Goal: Transaction & Acquisition: Purchase product/service

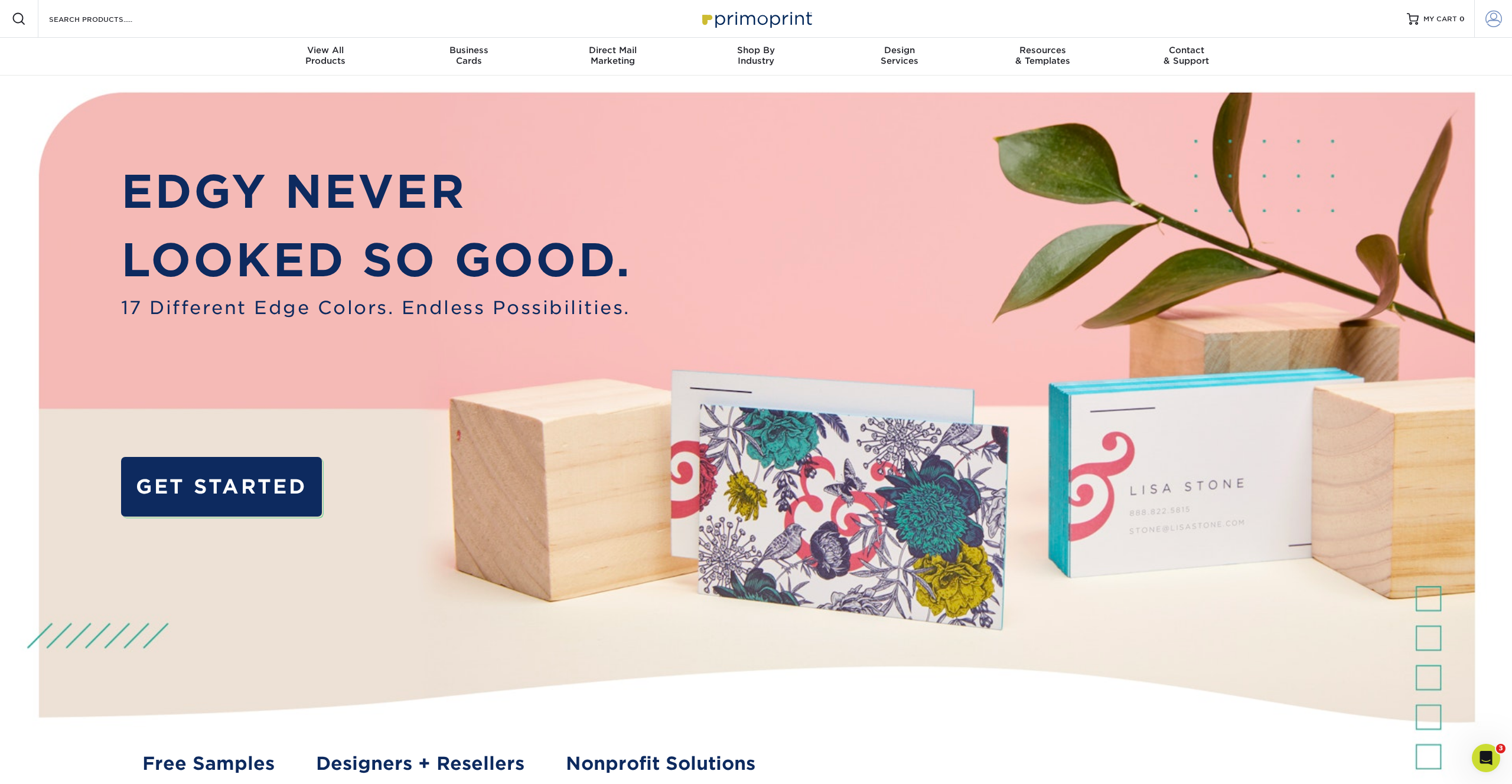
click at [1490, 14] on span at bounding box center [1494, 19] width 16 height 16
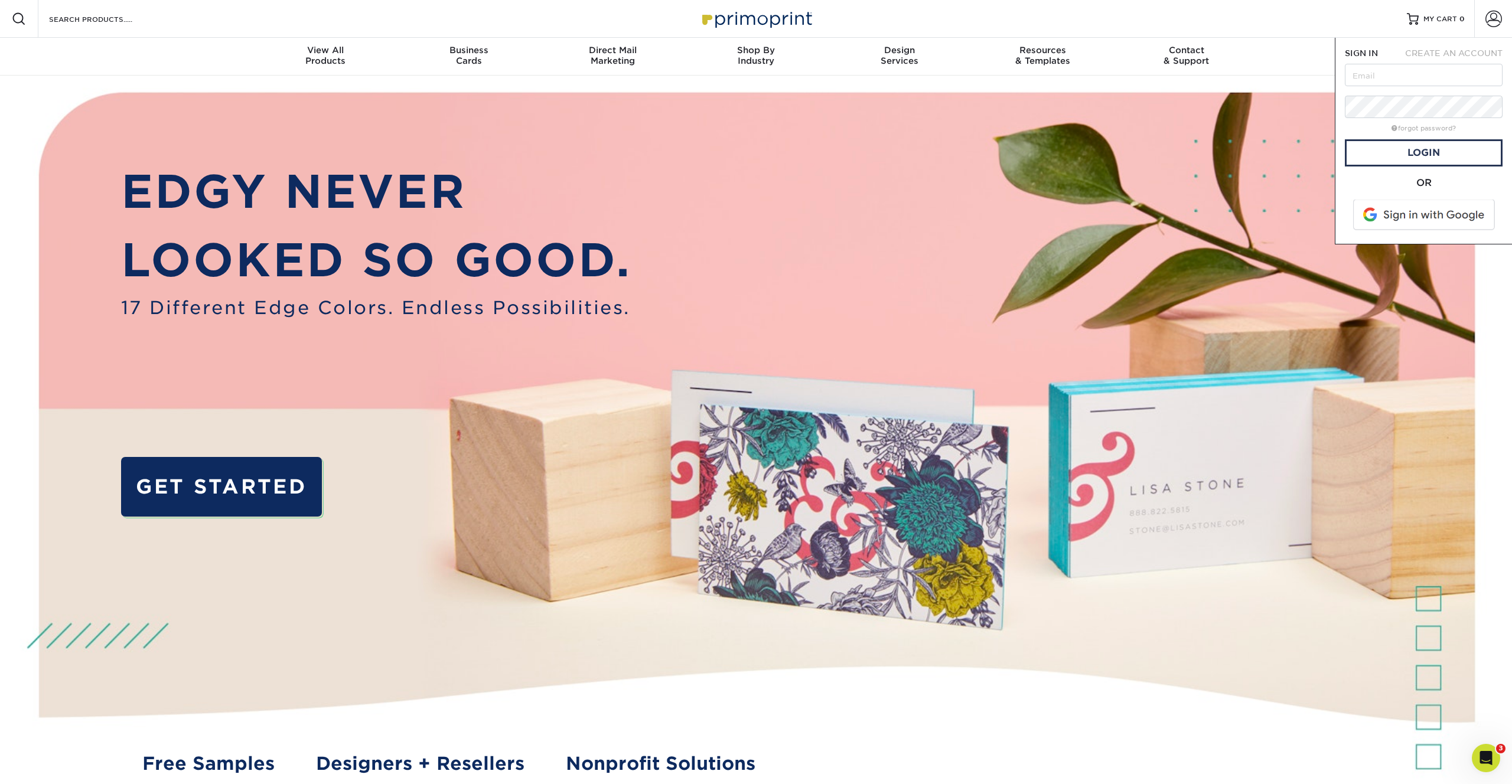
click at [1438, 204] on span at bounding box center [1424, 215] width 150 height 30
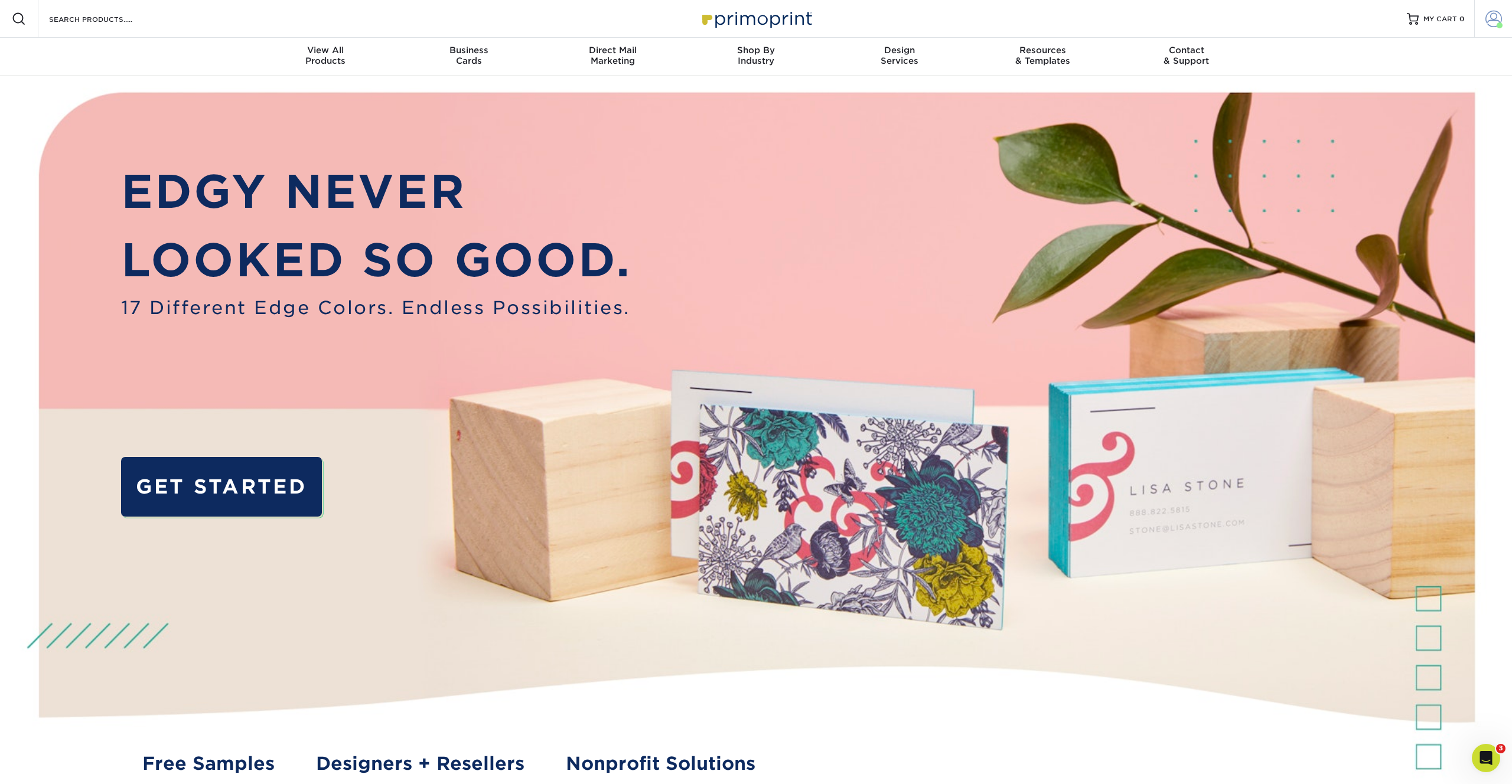
click at [1499, 17] on span at bounding box center [1494, 19] width 16 height 16
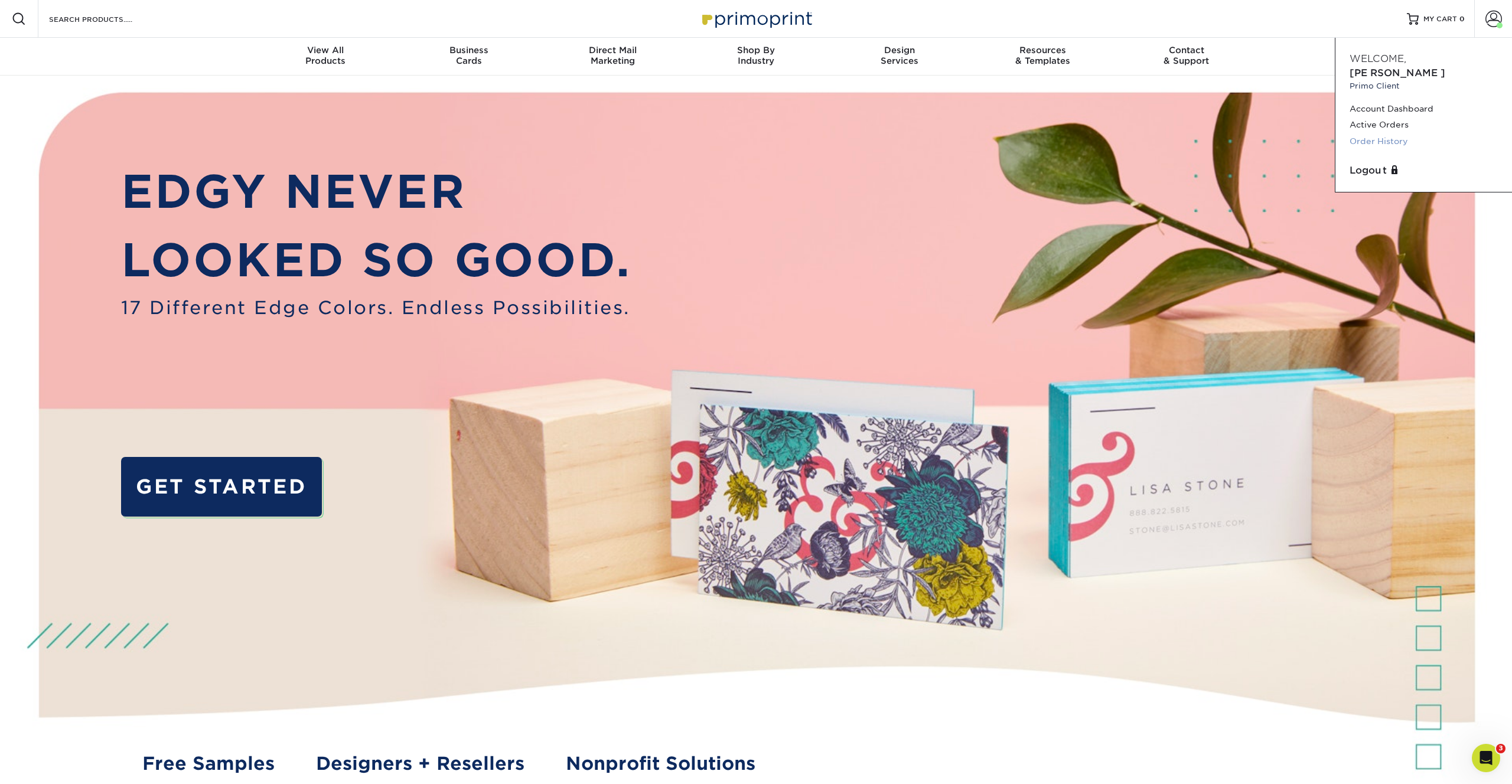
click at [1379, 133] on link "Order History" at bounding box center [1424, 141] width 148 height 16
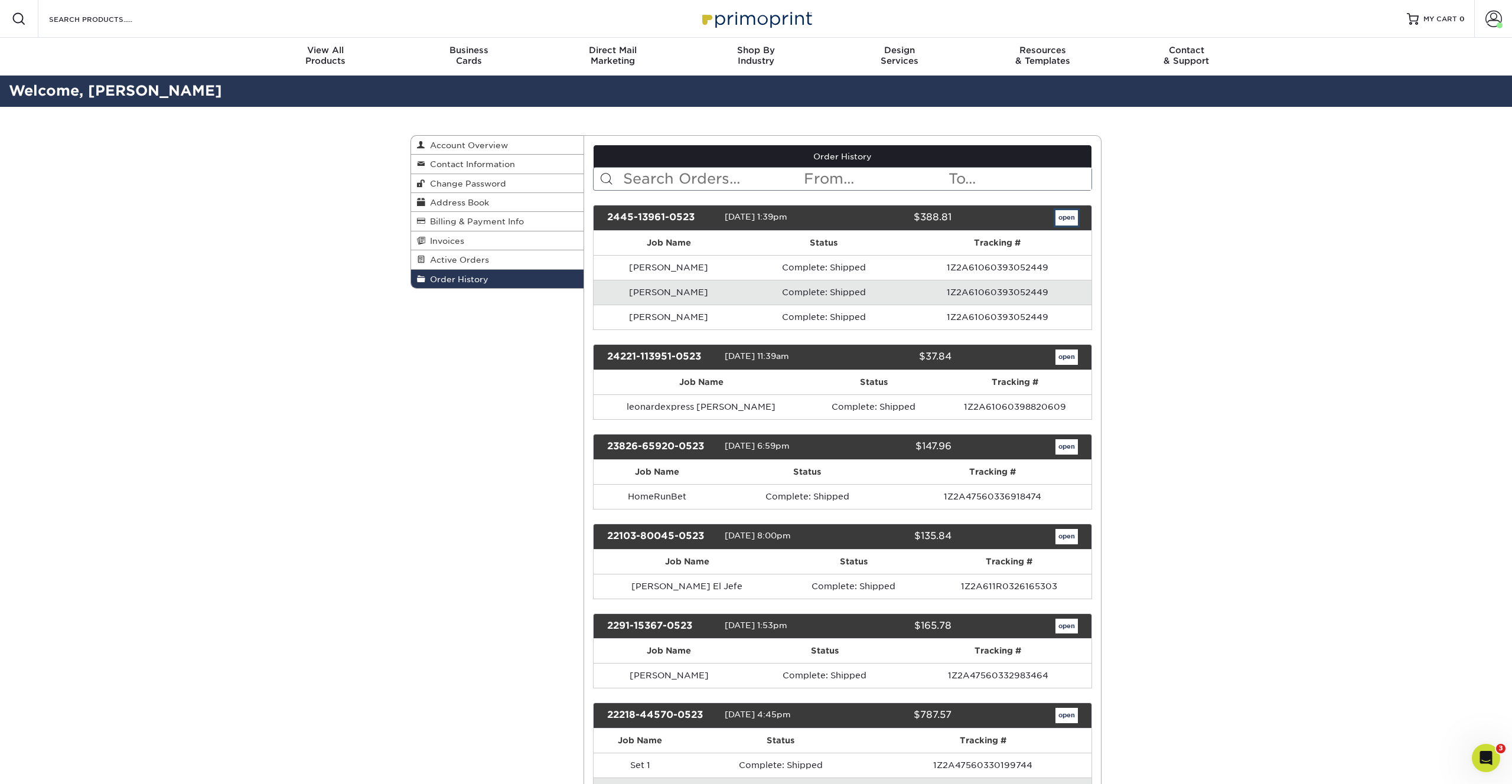
click at [1070, 223] on link "open" at bounding box center [1067, 218] width 22 height 15
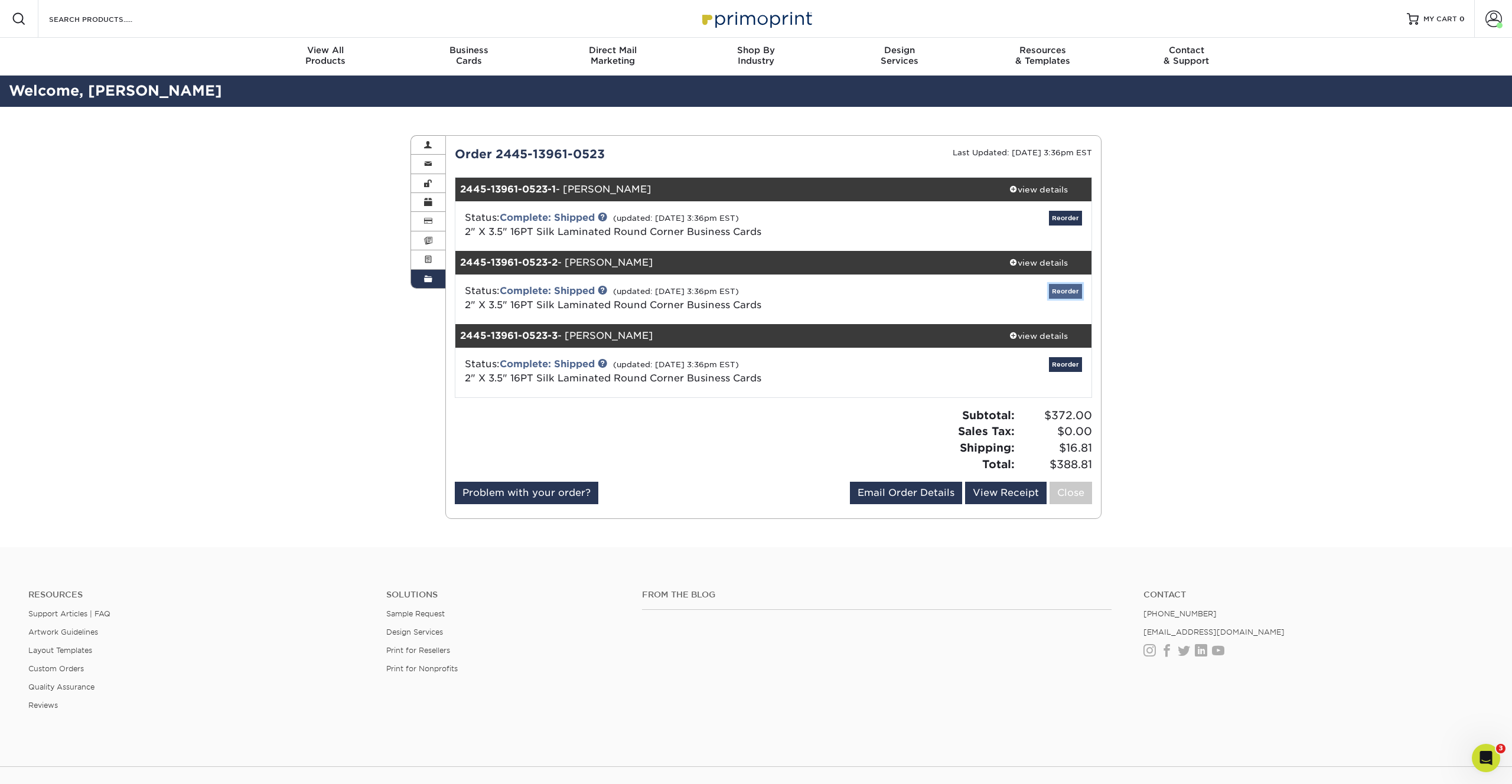
click at [1070, 289] on link "Reorder" at bounding box center [1065, 291] width 33 height 15
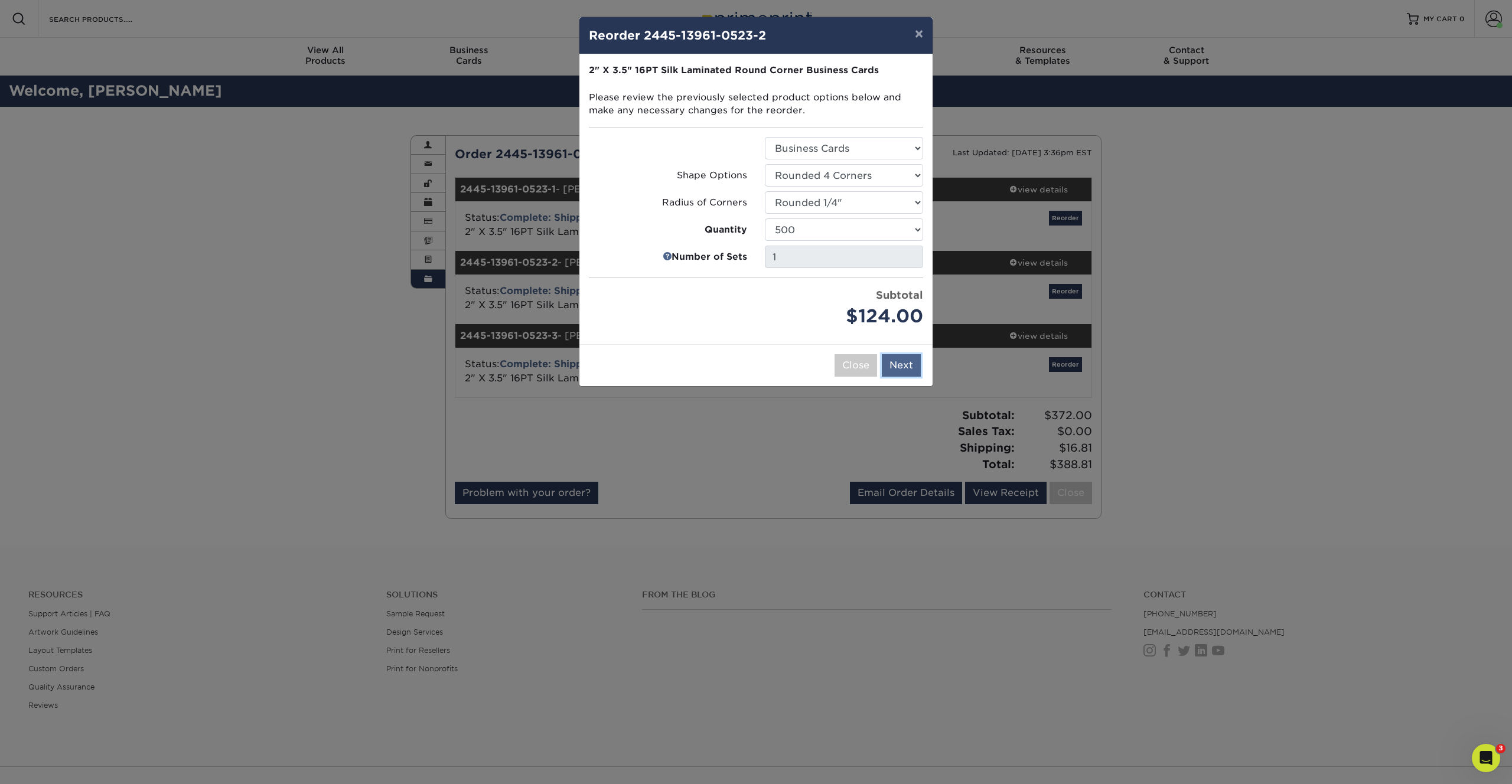
click at [902, 362] on button "Next" at bounding box center [901, 365] width 39 height 22
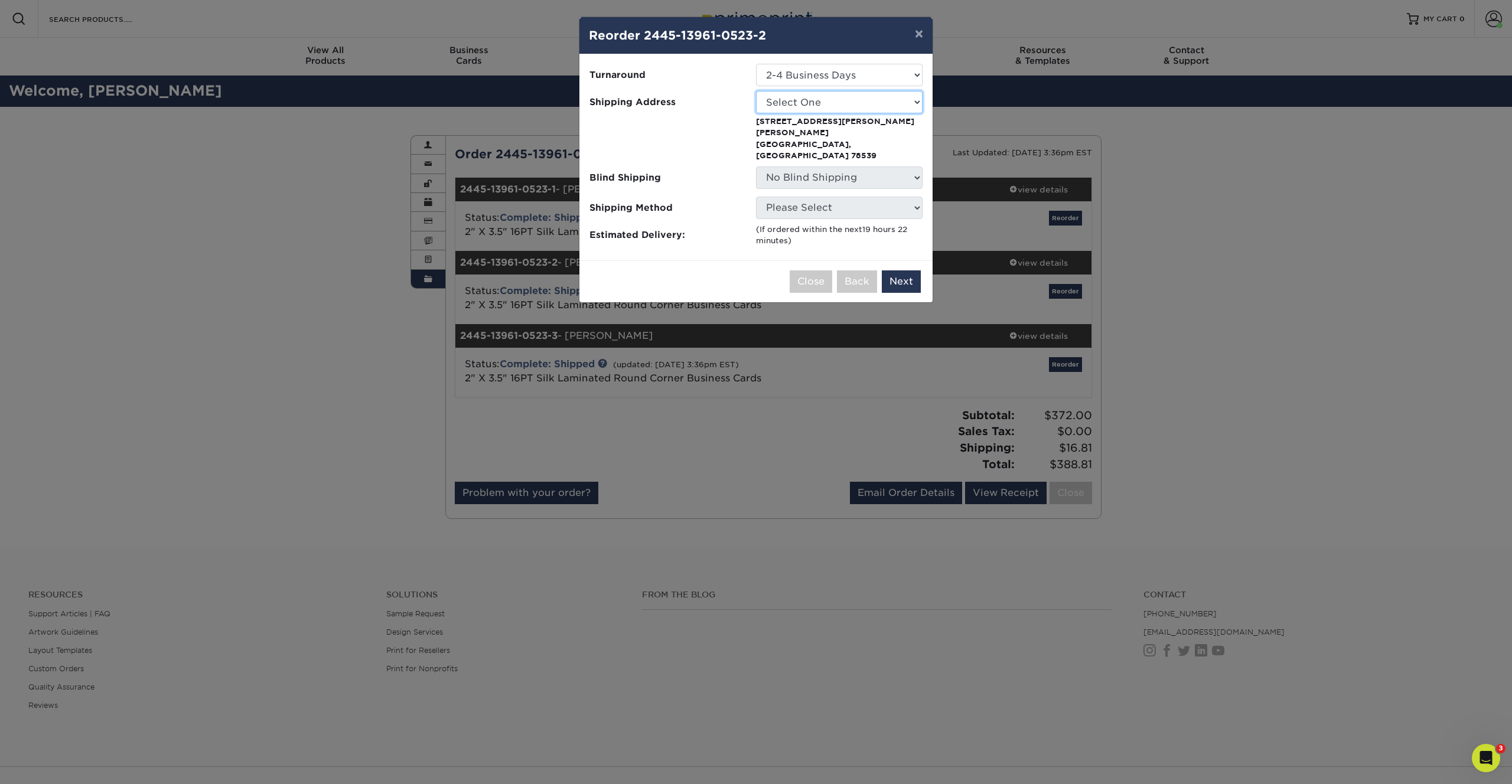
click at [891, 105] on select "Select One Adrian Santos Alex Champion Arzola BizClips Bull's Eye Asset Recover…" at bounding box center [839, 101] width 167 height 22
select select "111323"
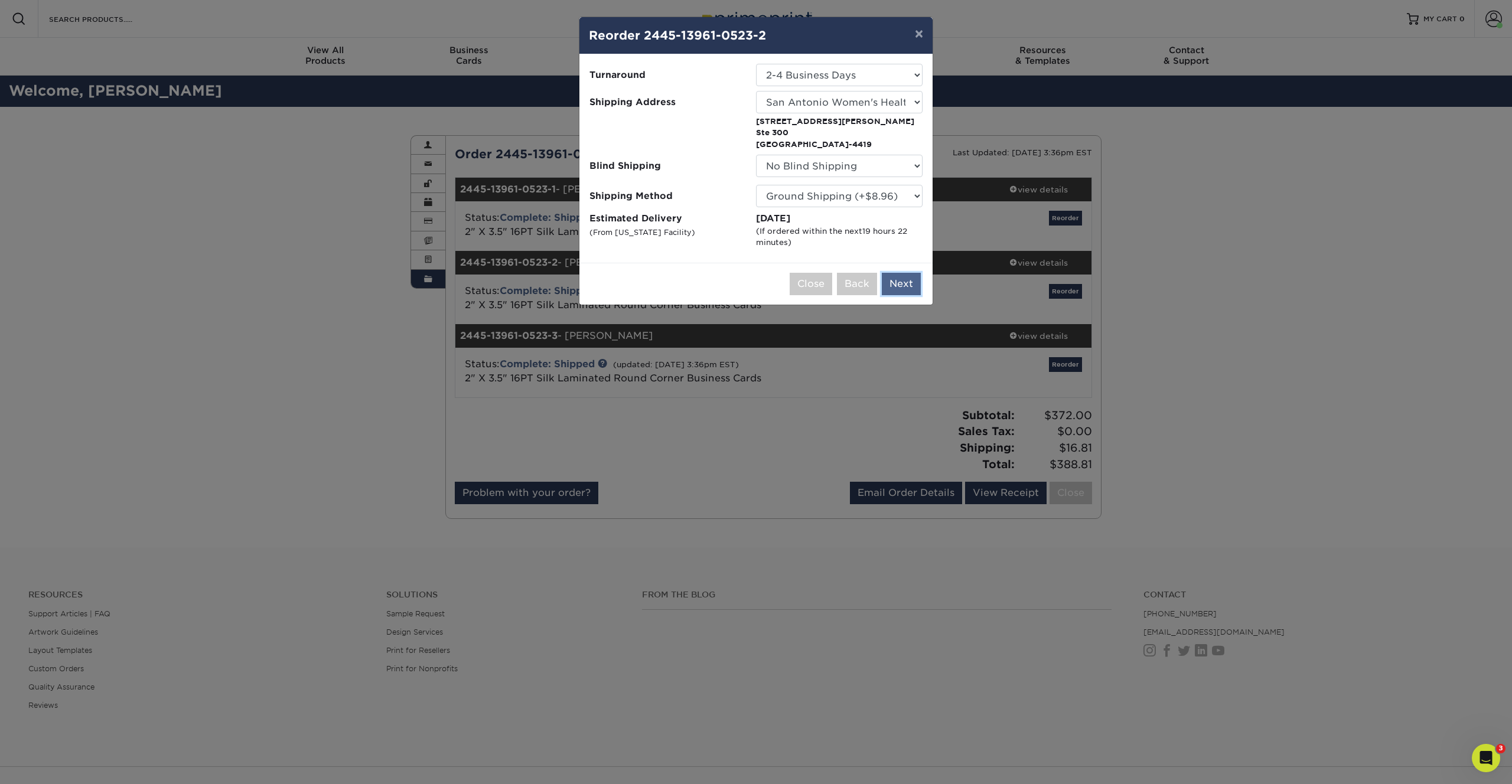
click at [909, 280] on button "Next" at bounding box center [901, 284] width 39 height 22
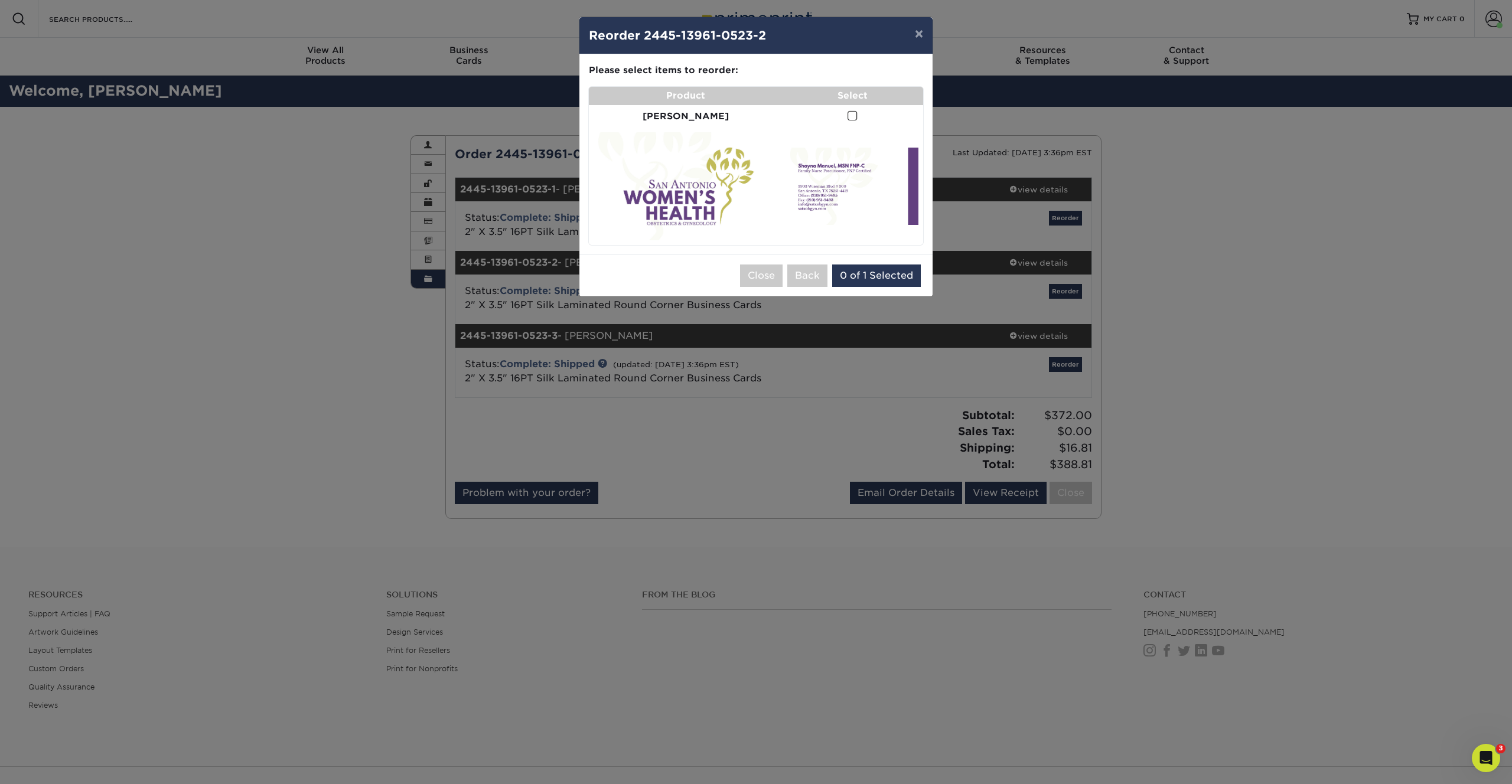
click at [848, 110] on span at bounding box center [853, 116] width 10 height 11
click at [0, 0] on input "checkbox" at bounding box center [0, 0] width 0 height 0
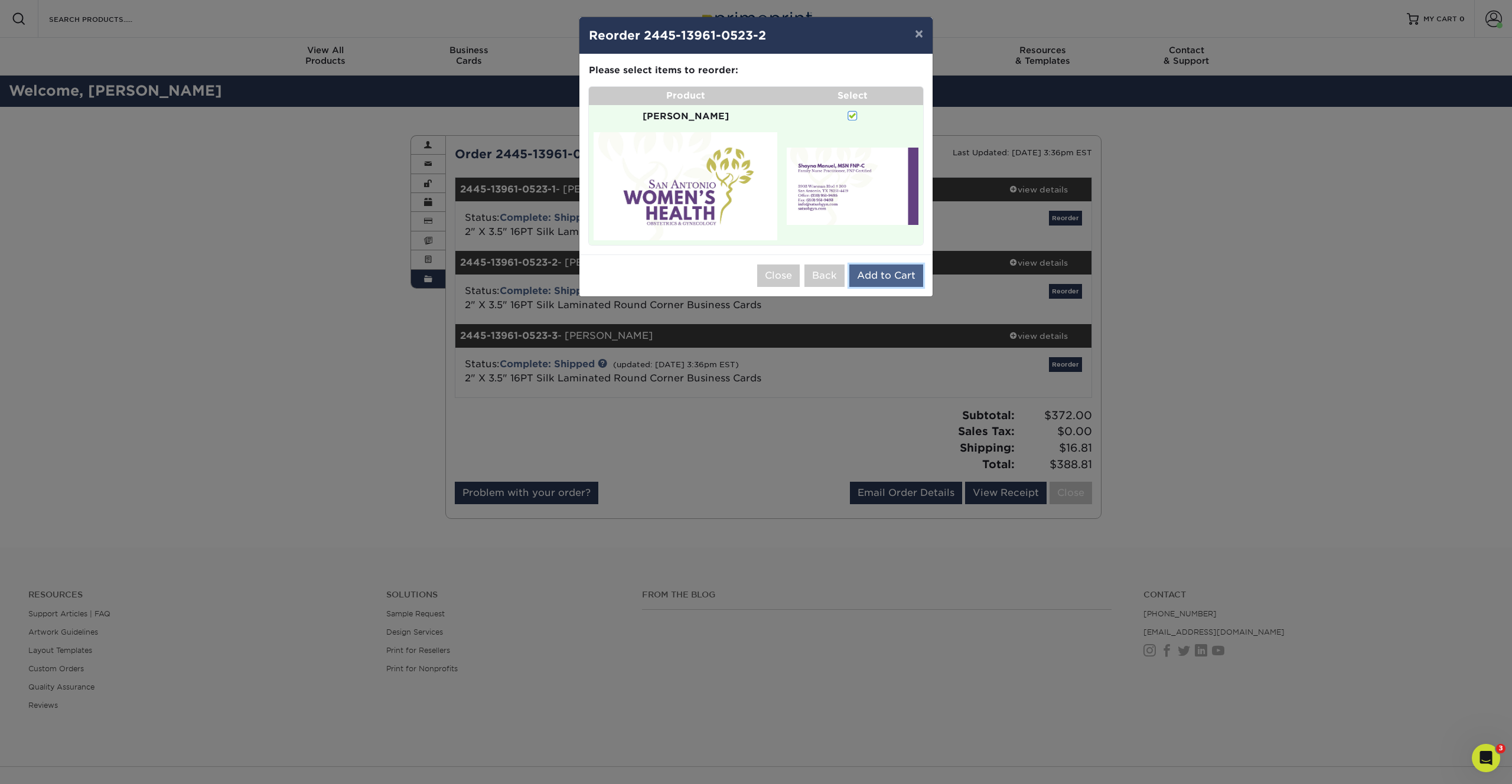
click at [907, 270] on button "Add to Cart" at bounding box center [886, 275] width 74 height 22
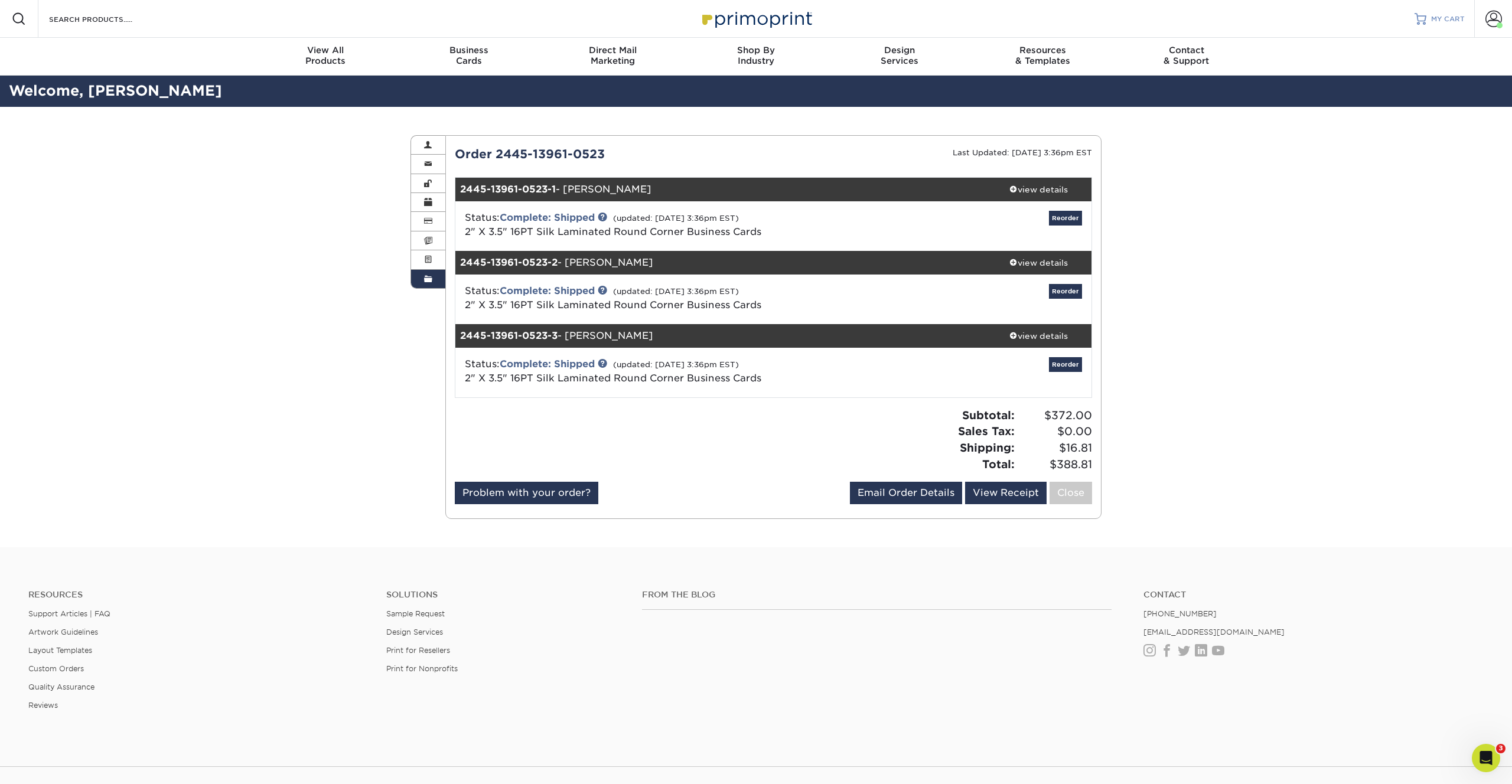
click at [1437, 11] on link "MY CART" at bounding box center [1440, 19] width 50 height 38
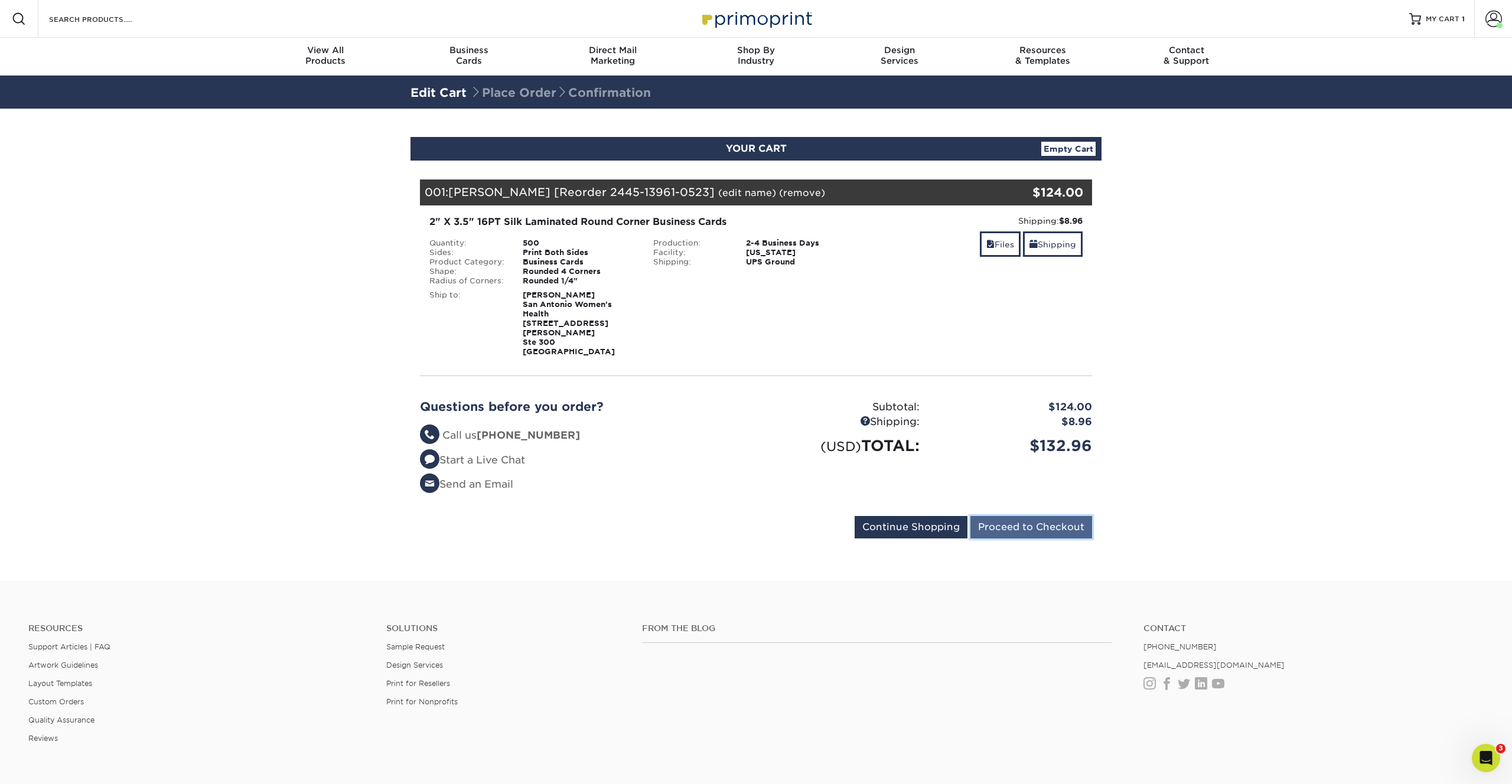
click at [1059, 517] on input "Proceed to Checkout" at bounding box center [1032, 527] width 122 height 22
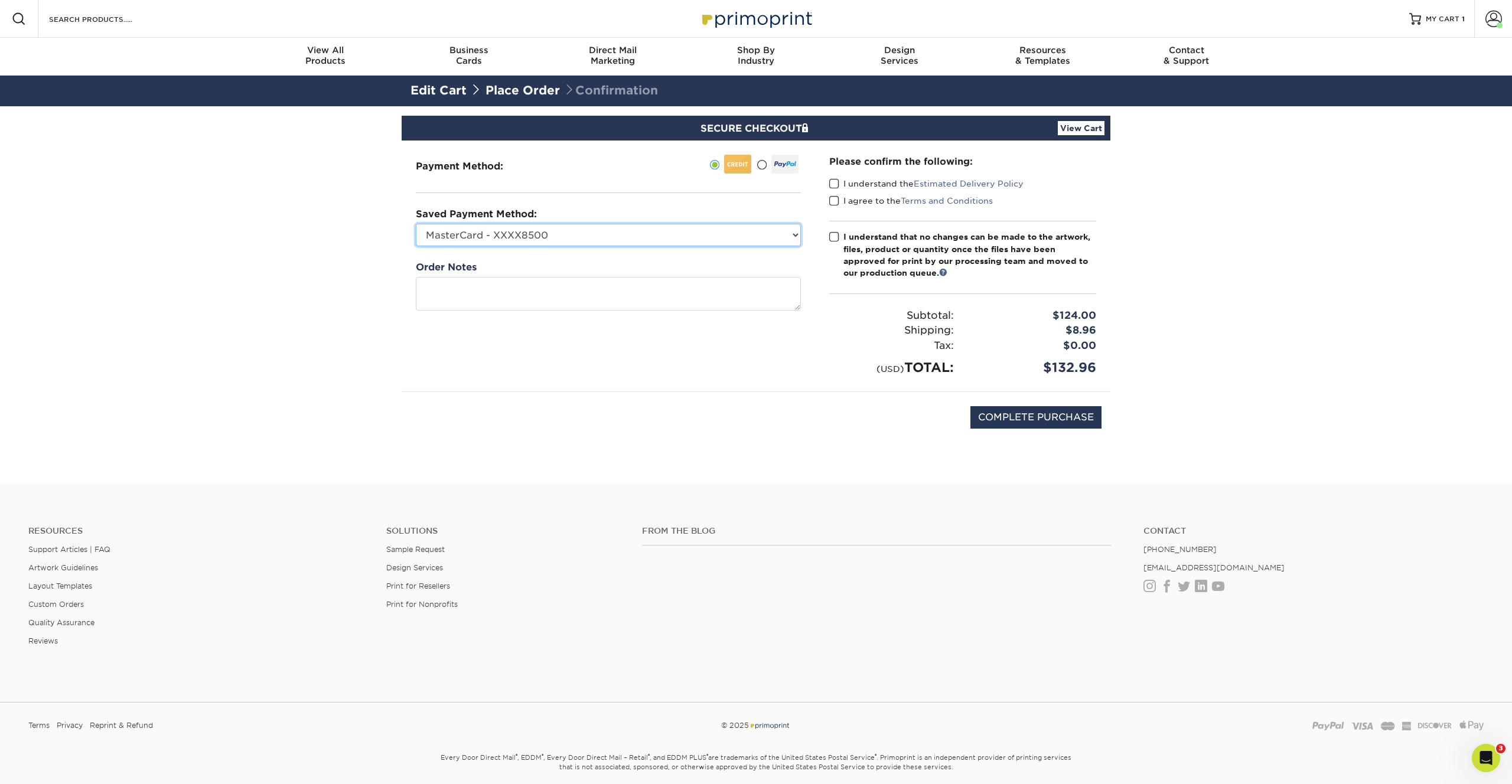
click at [701, 237] on select "MasterCard - XXXX8500 MasterCard - XXXX7728 MasterCard - XXXX7441 Visa - XXXX68…" at bounding box center [608, 235] width 385 height 22
select select
click at [416, 224] on select "MasterCard - XXXX8500 MasterCard - XXXX7728 MasterCard - XXXX7441 Visa - XXXX68…" at bounding box center [608, 235] width 385 height 22
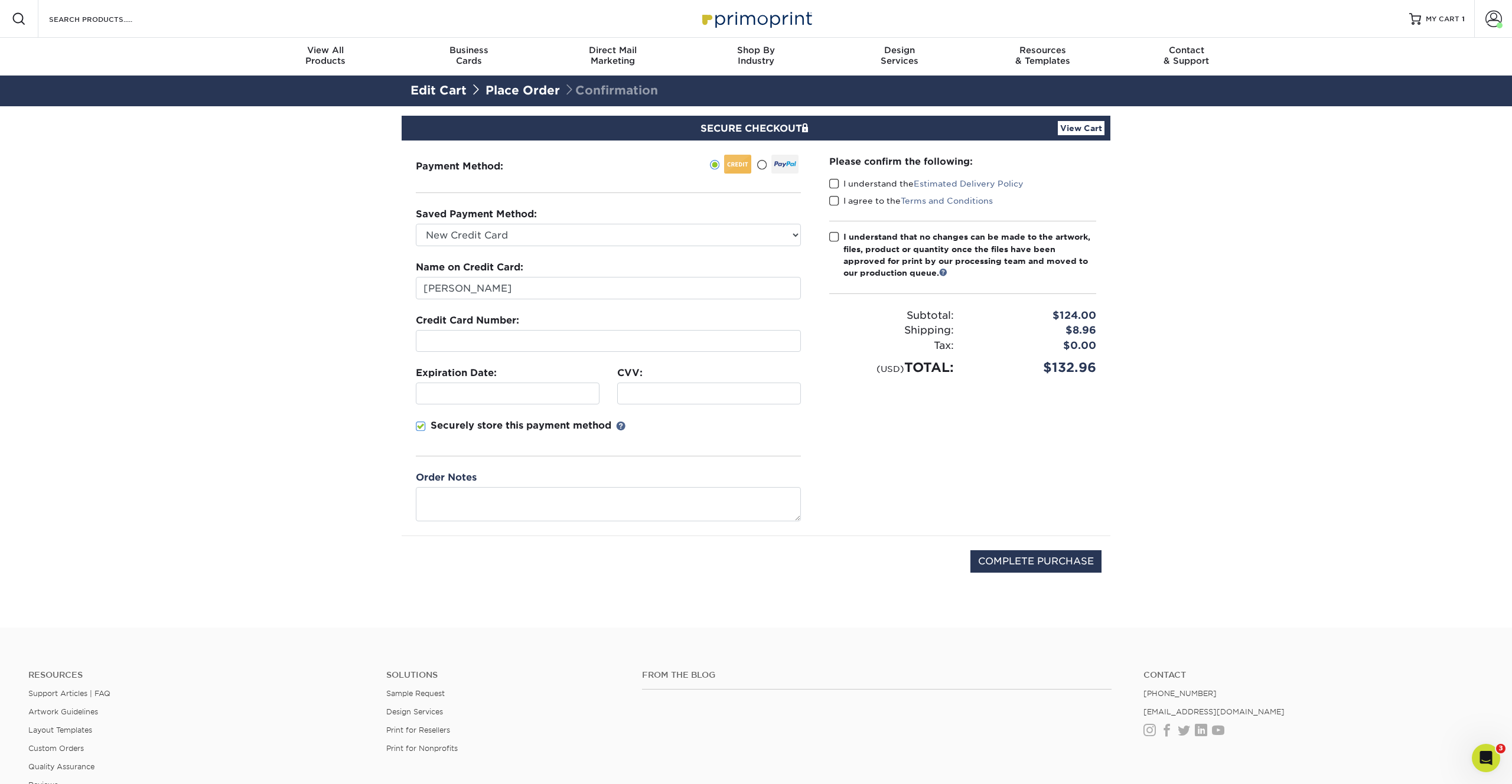
click at [679, 400] on div at bounding box center [709, 393] width 184 height 22
click at [831, 183] on span at bounding box center [834, 184] width 10 height 11
click at [0, 0] on input "I understand the Estimated Delivery Policy" at bounding box center [0, 0] width 0 height 0
click at [832, 199] on span at bounding box center [834, 201] width 10 height 11
click at [0, 0] on input "I agree to the Terms and Conditions" at bounding box center [0, 0] width 0 height 0
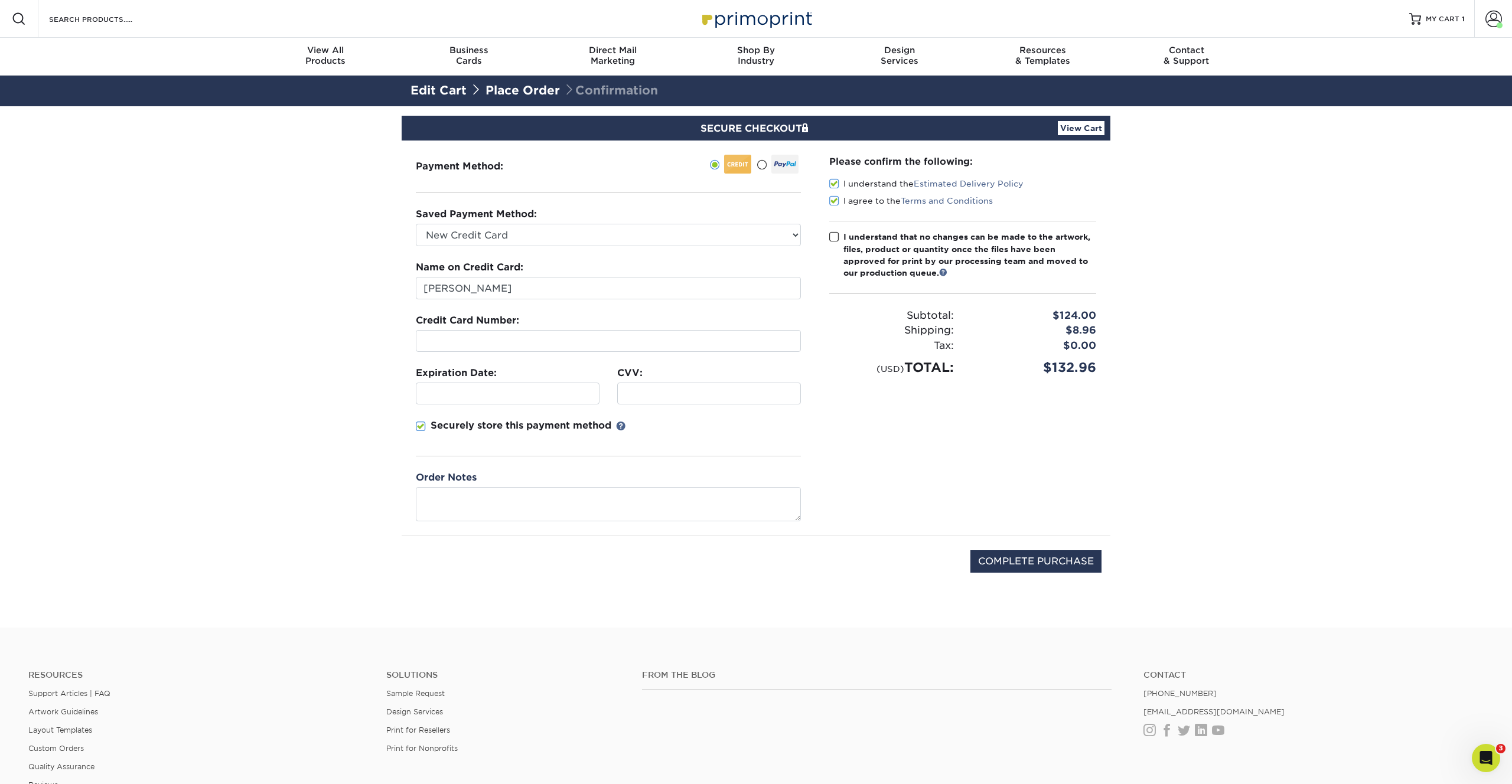
click at [832, 231] on label "I understand that no changes can be made to the artwork, files, product or quan…" at bounding box center [963, 255] width 267 height 48
click at [0, 0] on input "I understand that no changes can be made to the artwork, files, product or quan…" at bounding box center [0, 0] width 0 height 0
click at [832, 231] on label "I understand that no changes can be made to the artwork, files, product or quan…" at bounding box center [963, 255] width 267 height 48
click at [0, 0] on input "I understand that no changes can be made to the artwork, files, product or quan…" at bounding box center [0, 0] width 0 height 0
click at [834, 237] on span at bounding box center [834, 237] width 10 height 11
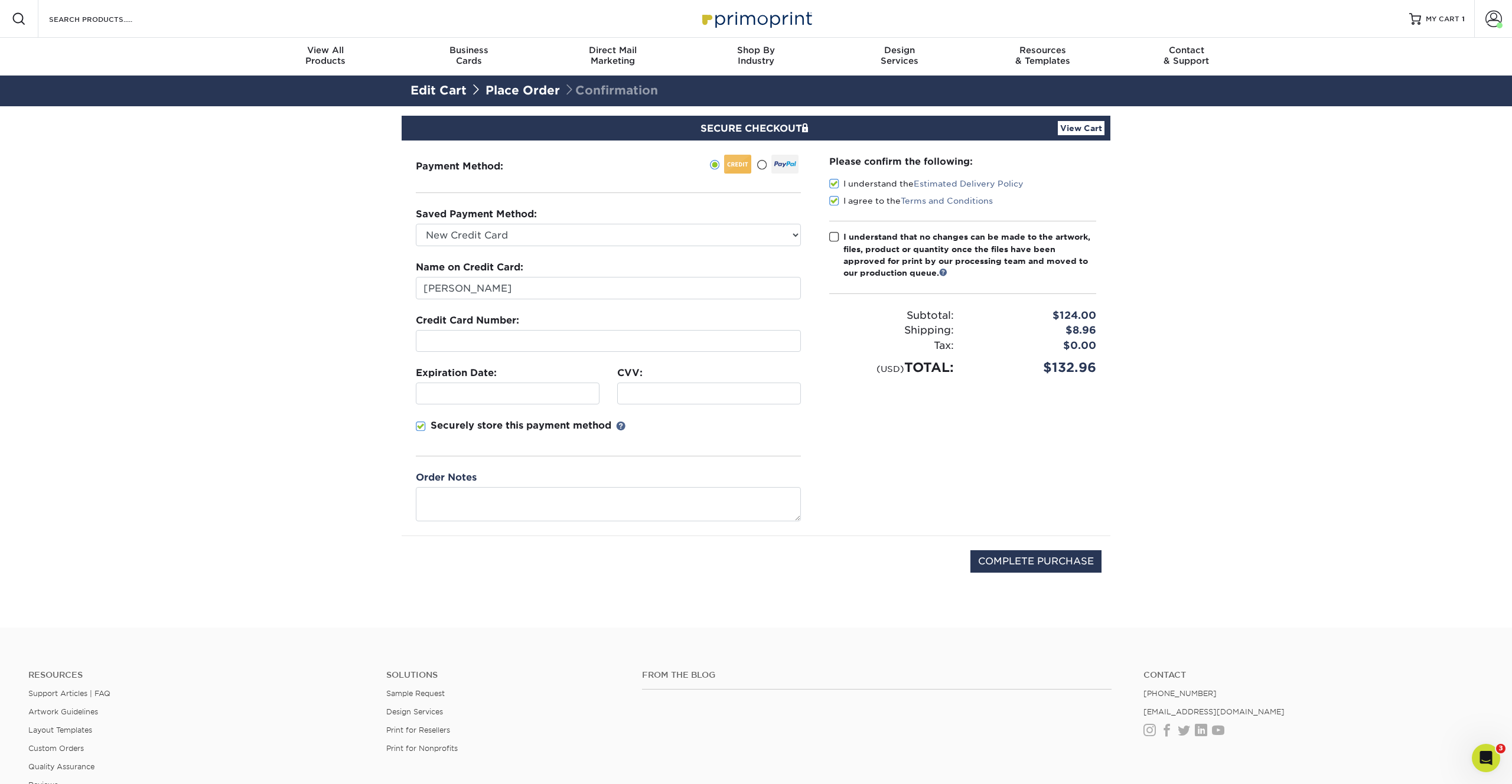
click at [0, 0] on input "I understand that no changes can be made to the artwork, files, product or quan…" at bounding box center [0, 0] width 0 height 0
click at [1030, 558] on input "COMPLETE PURCHASE" at bounding box center [1036, 561] width 131 height 22
type input "PROCESSING, PLEASE WAIT..."
